Goal: Task Accomplishment & Management: Complete application form

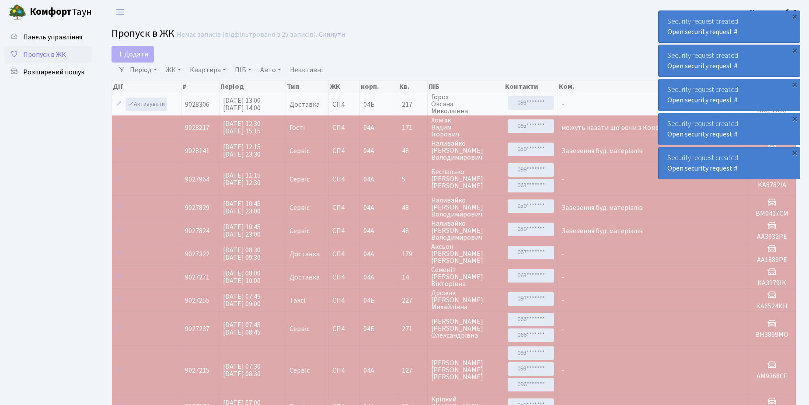
select select "25"
click at [64, 58] on span "Пропуск в ЖК" at bounding box center [44, 55] width 43 height 10
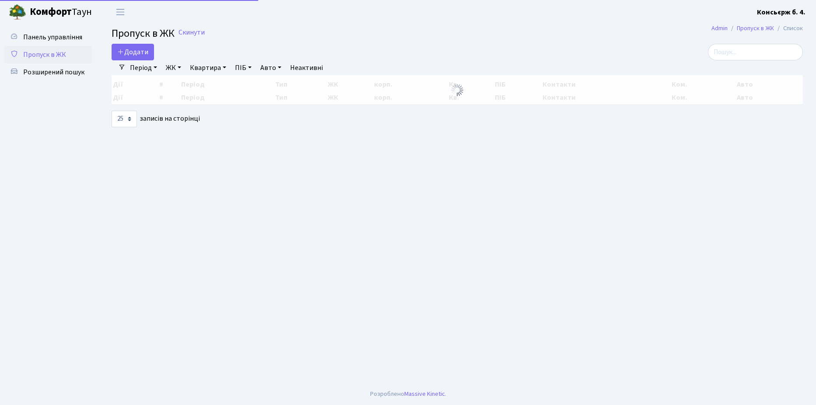
select select "25"
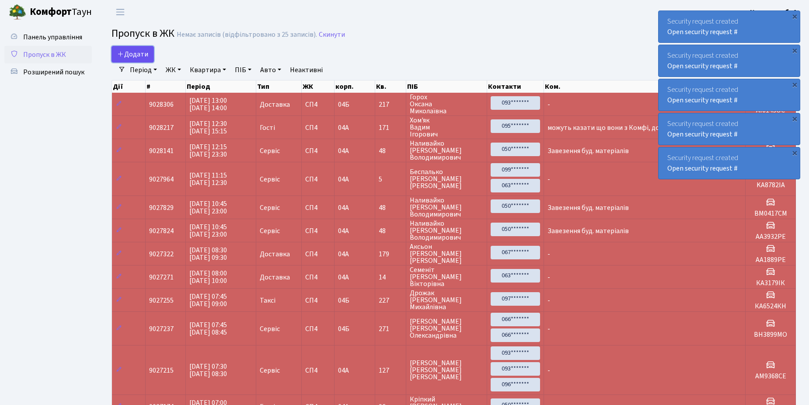
click at [126, 50] on span "Додати" at bounding box center [132, 54] width 31 height 10
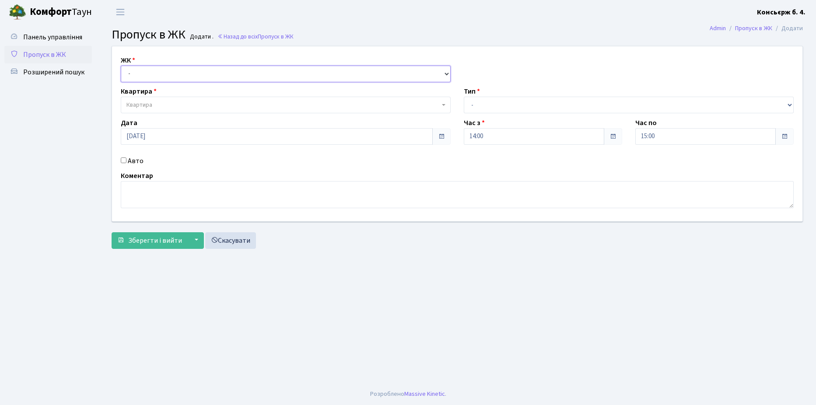
click at [155, 73] on select "- [STREET_ADDRESS]" at bounding box center [286, 74] width 330 height 17
select select "325"
click at [121, 66] on select "- [STREET_ADDRESS]" at bounding box center [286, 74] width 330 height 17
select select
click at [158, 98] on span "Квартира" at bounding box center [286, 105] width 330 height 17
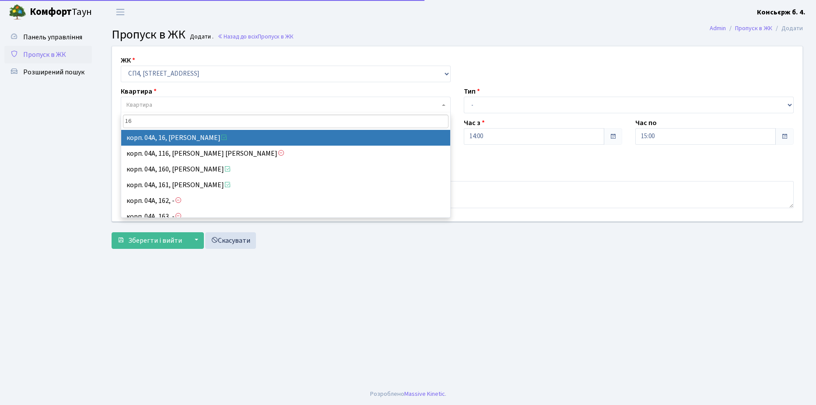
type input "16"
select select "21044"
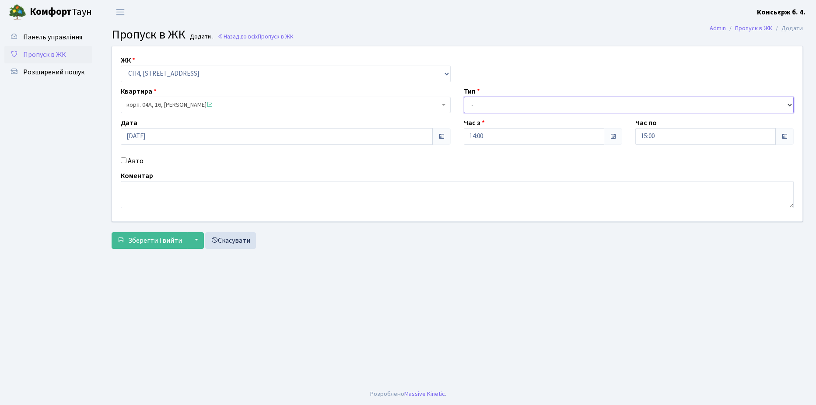
click at [500, 110] on select "- Доставка Таксі Гості Сервіс" at bounding box center [629, 105] width 330 height 17
select select "18"
click at [464, 97] on select "- Доставка Таксі Гості Сервіс" at bounding box center [629, 105] width 330 height 17
click at [125, 160] on input "Авто" at bounding box center [124, 160] width 6 height 6
checkbox input "true"
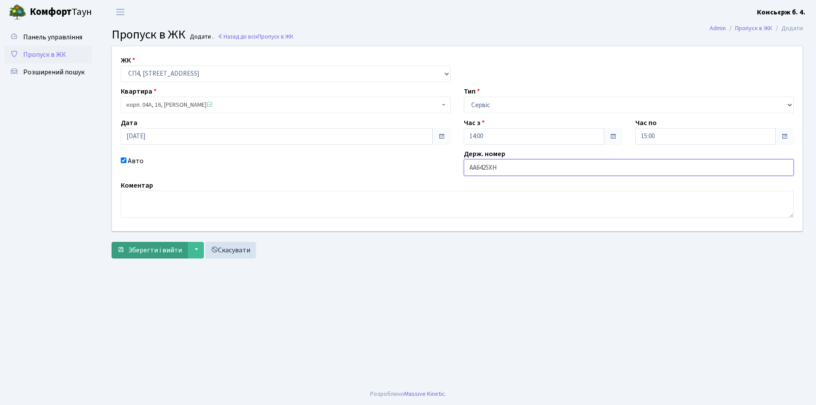
type input "AA6425XH"
click at [152, 253] on span "Зберегти і вийти" at bounding box center [155, 250] width 54 height 10
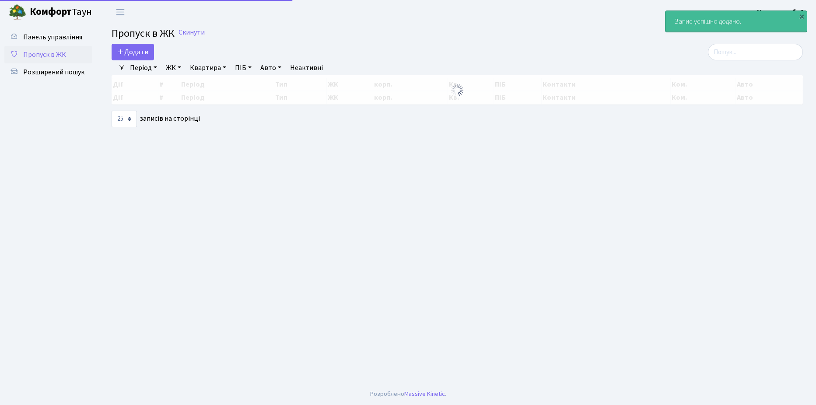
select select "25"
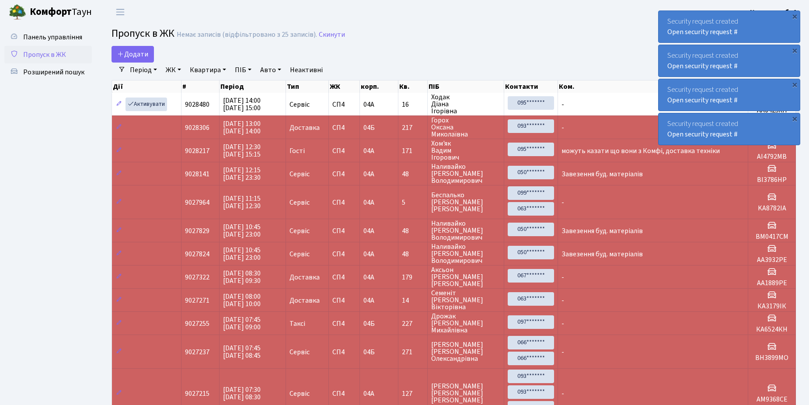
click at [395, 174] on td "04А" at bounding box center [379, 173] width 38 height 23
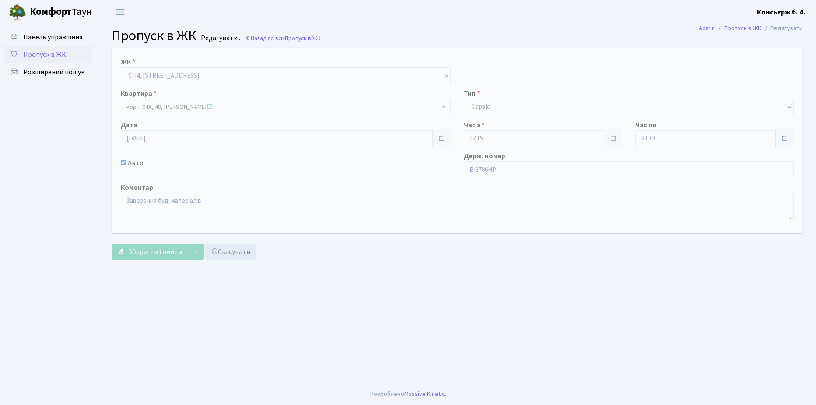
click at [42, 56] on span "Пропуск в ЖК" at bounding box center [44, 55] width 43 height 10
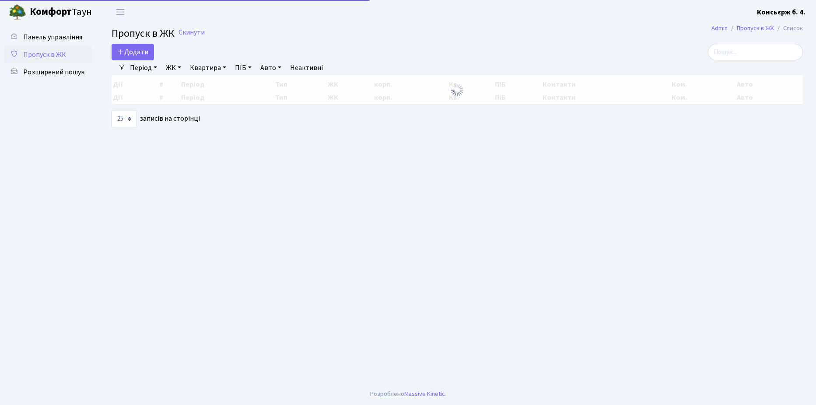
select select "25"
